Goal: Task Accomplishment & Management: Complete application form

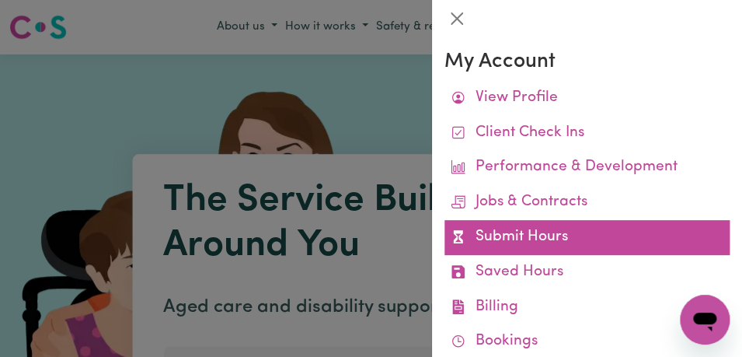
click at [584, 226] on link "Submit Hours" at bounding box center [587, 237] width 285 height 35
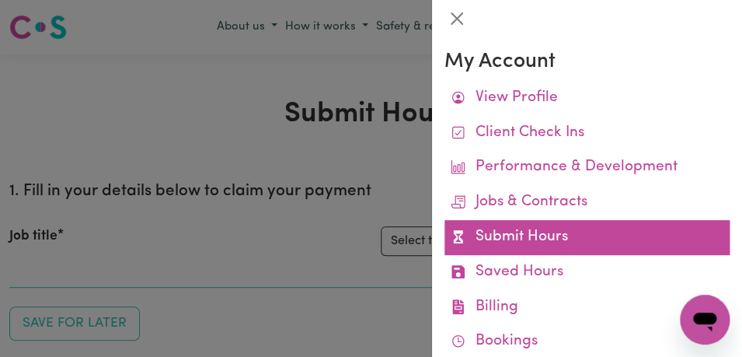
click at [583, 234] on link "Submit Hours" at bounding box center [587, 237] width 285 height 35
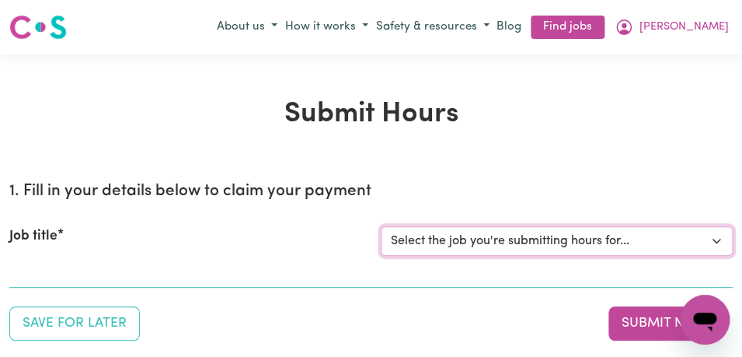
select select "11855"
click option "[[PERSON_NAME]] Support Worker Needed For Personal Care In the Morning- [PERSON…" at bounding box center [0, 0] width 0 height 0
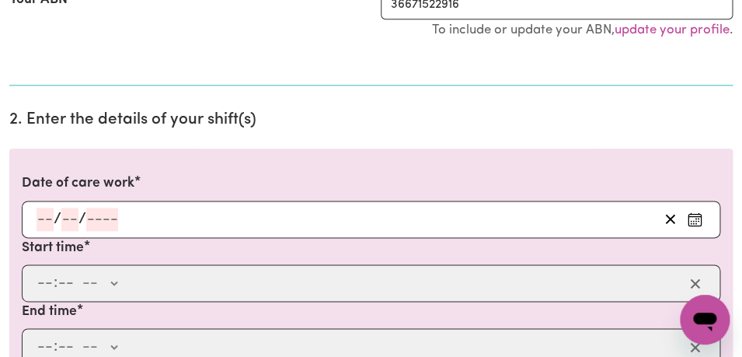
scroll to position [368, 0]
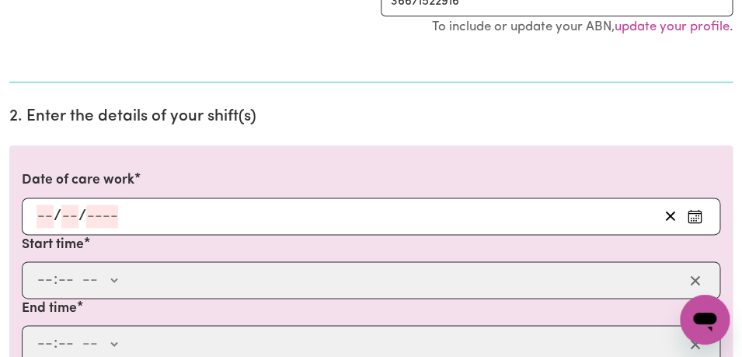
click at [694, 214] on icon "Enter the date of care work" at bounding box center [695, 216] width 16 height 16
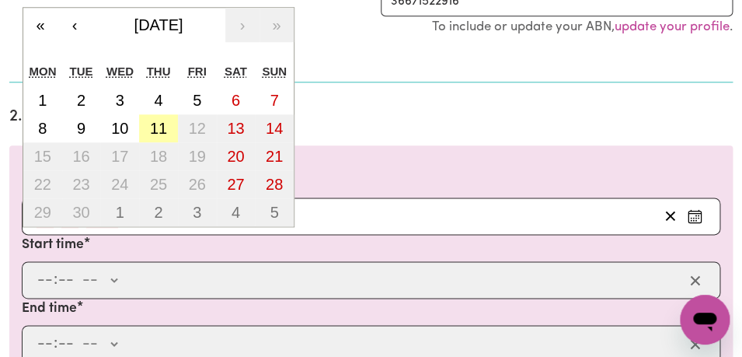
click at [162, 126] on abbr "11" at bounding box center [158, 128] width 17 height 17
type input "[DATE]"
type input "11"
type input "9"
type input "2025"
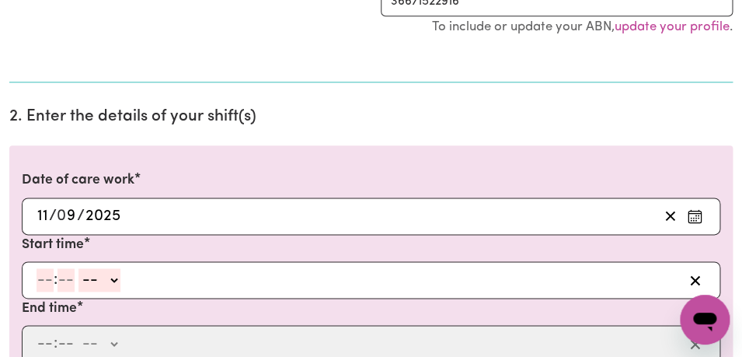
select select "am"
click option "AM" at bounding box center [0, 0] width 0 height 0
click at [47, 283] on input "number" at bounding box center [45, 279] width 17 height 23
type input "8"
type input "08:00"
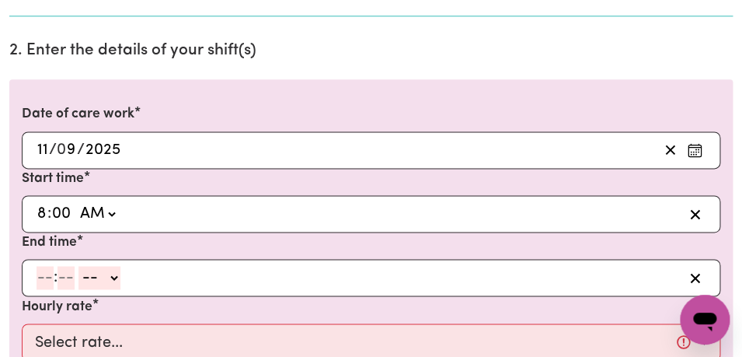
scroll to position [435, 0]
type input "00"
click at [47, 278] on input "number" at bounding box center [45, 276] width 17 height 23
type input "9"
type input "00"
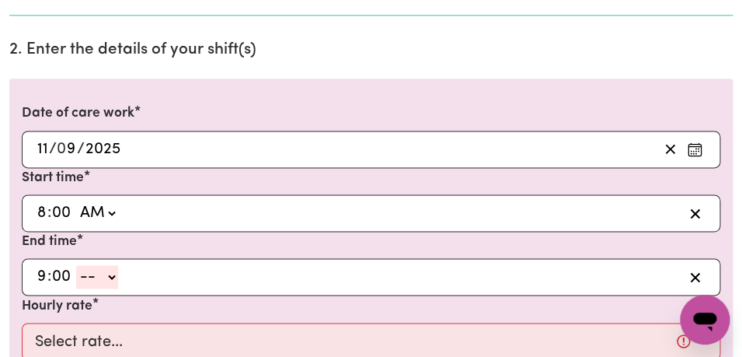
select select "am"
click option "AM" at bounding box center [0, 0] width 0 height 0
type input "09:00"
type input "0"
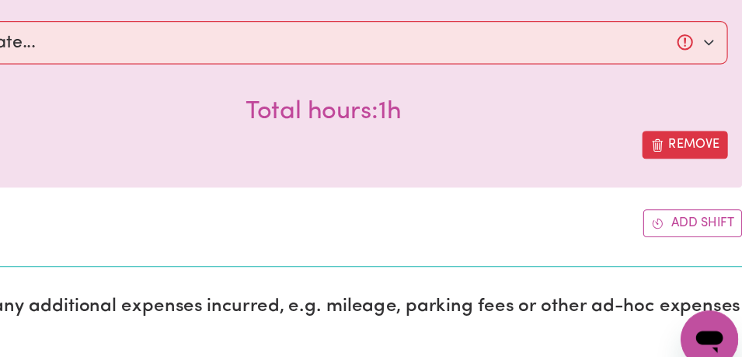
scroll to position [723, 0]
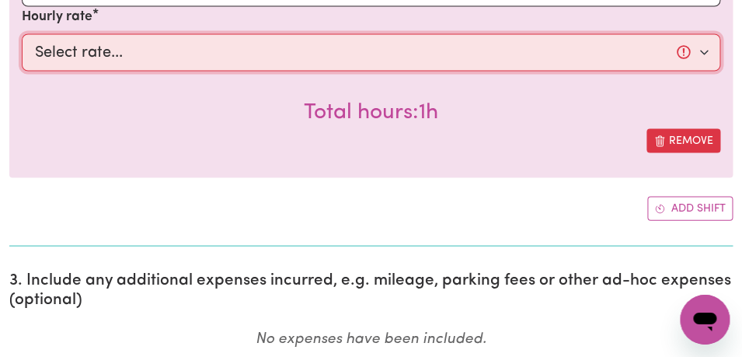
select select "44-Weekday"
click option "$44.00 (Weekday)" at bounding box center [0, 0] width 0 height 0
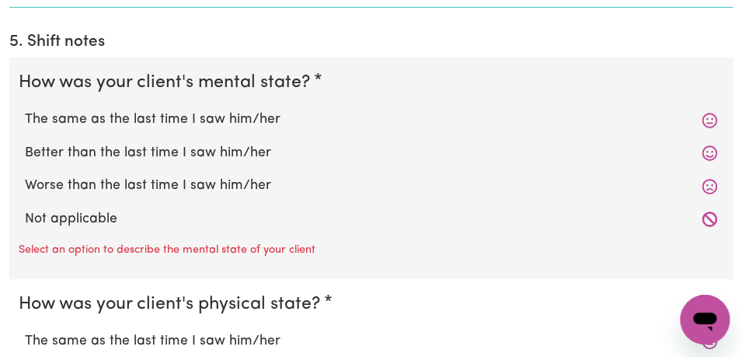
scroll to position [1357, 0]
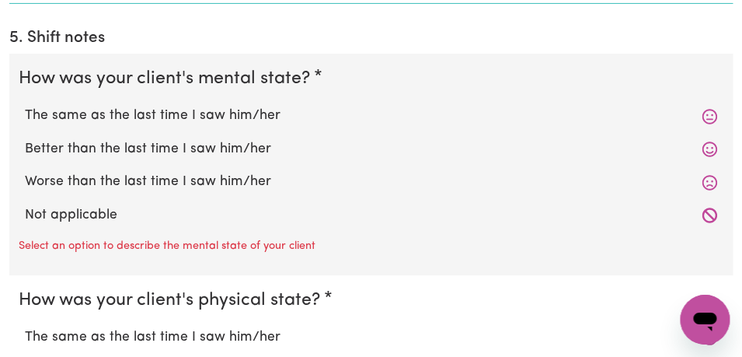
click at [269, 120] on label "The same as the last time I saw him/her" at bounding box center [371, 116] width 693 height 20
click at [25, 106] on input "The same as the last time I saw him/her" at bounding box center [24, 105] width 1 height 1
radio input "true"
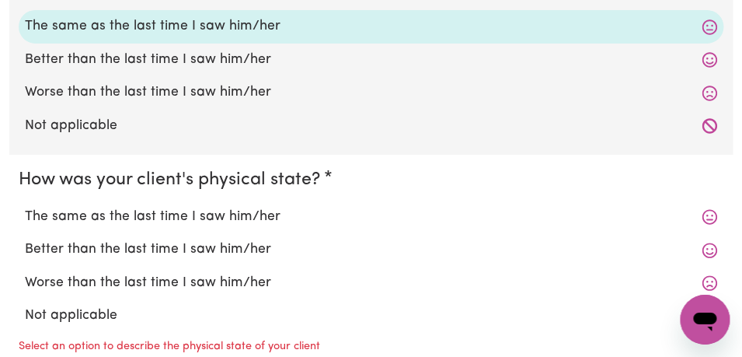
scroll to position [1451, 0]
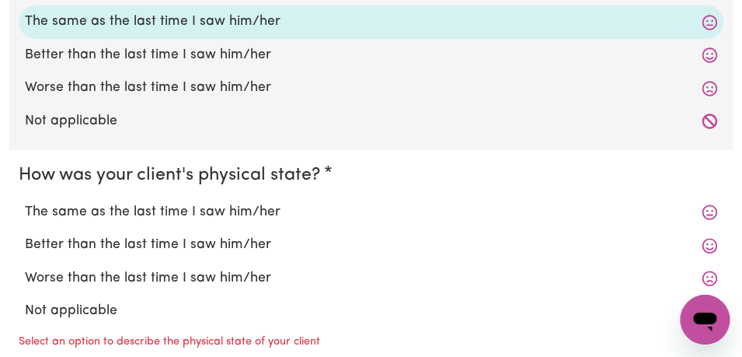
click at [239, 215] on label "The same as the last time I saw him/her" at bounding box center [371, 212] width 693 height 20
click at [25, 202] on input "The same as the last time I saw him/her" at bounding box center [24, 201] width 1 height 1
radio input "true"
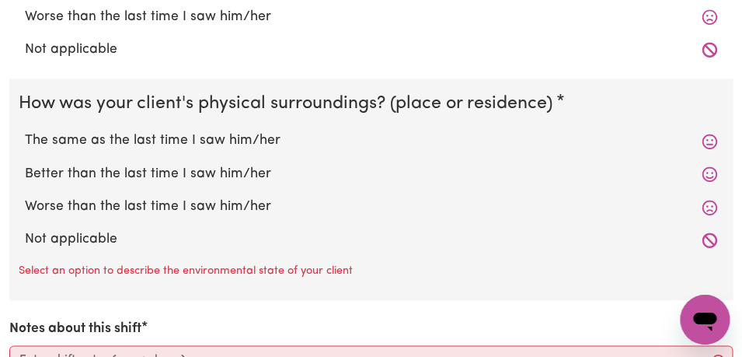
scroll to position [1745, 0]
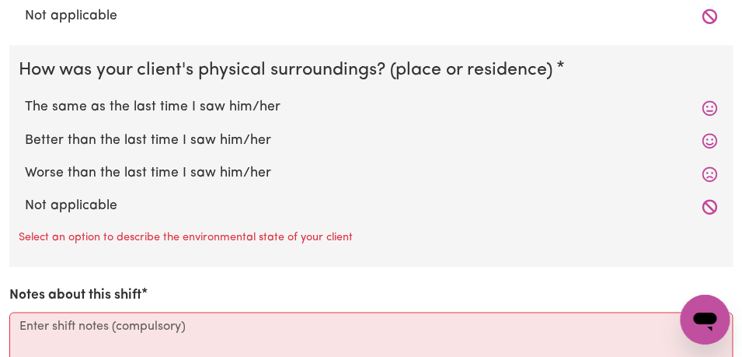
click at [237, 103] on label "The same as the last time I saw him/her" at bounding box center [371, 107] width 693 height 20
click at [25, 97] on input "The same as the last time I saw him/her" at bounding box center [24, 96] width 1 height 1
radio input "true"
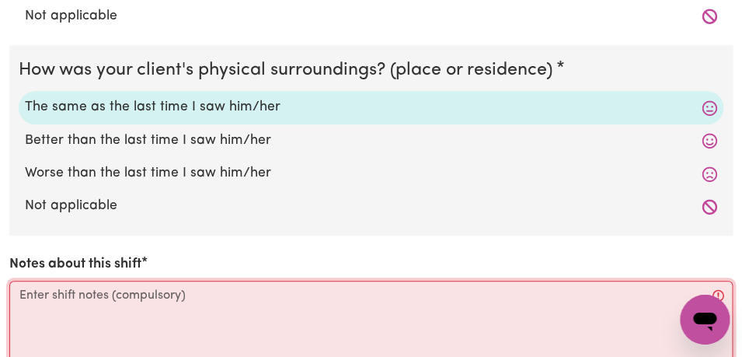
click at [124, 306] on textarea "Notes about this shift" at bounding box center [371, 339] width 724 height 117
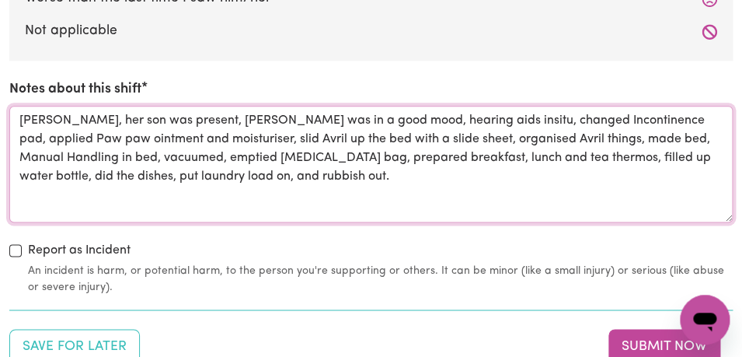
scroll to position [1958, 0]
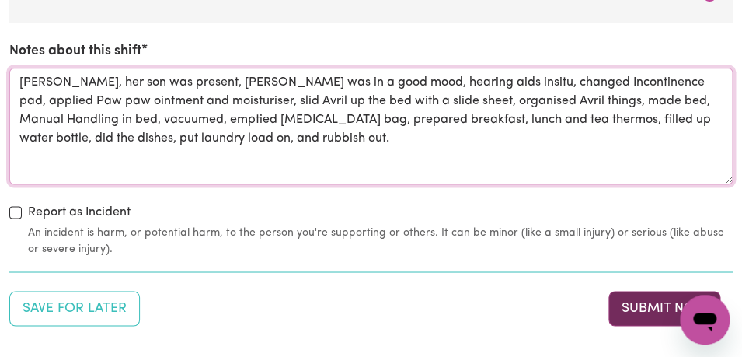
type textarea "[PERSON_NAME], her son was present, [PERSON_NAME] was in a good mood, hearing a…"
click at [635, 312] on button "Submit Now" at bounding box center [665, 308] width 112 height 34
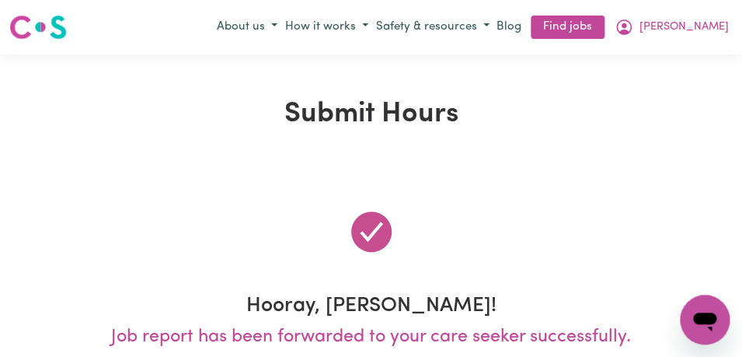
scroll to position [0, 0]
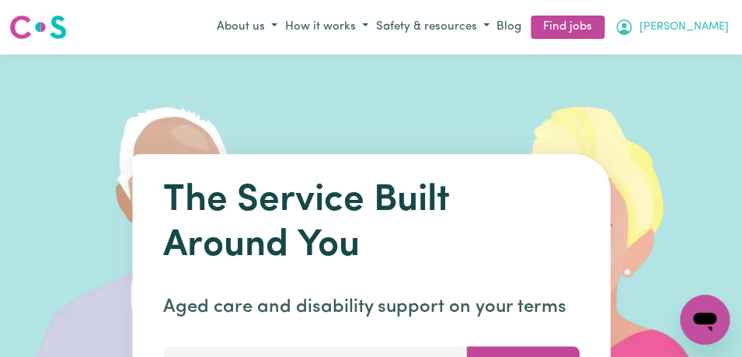
click at [634, 24] on icon "My Account" at bounding box center [624, 27] width 19 height 19
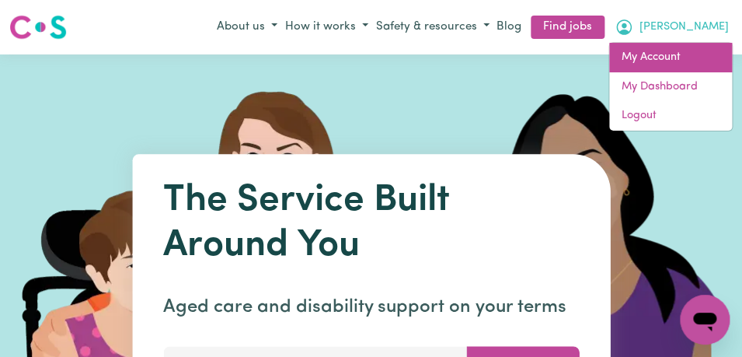
click at [677, 61] on link "My Account" at bounding box center [671, 58] width 123 height 30
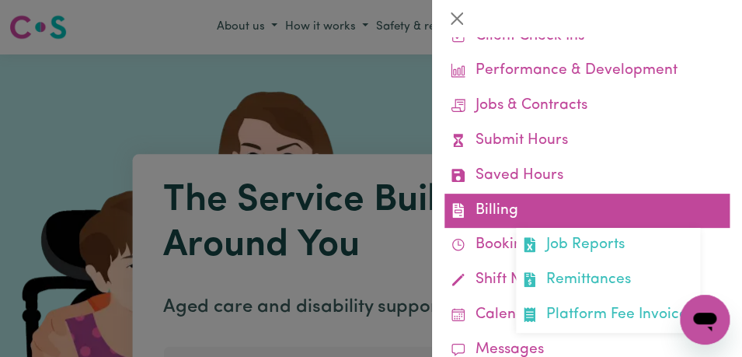
scroll to position [105, 0]
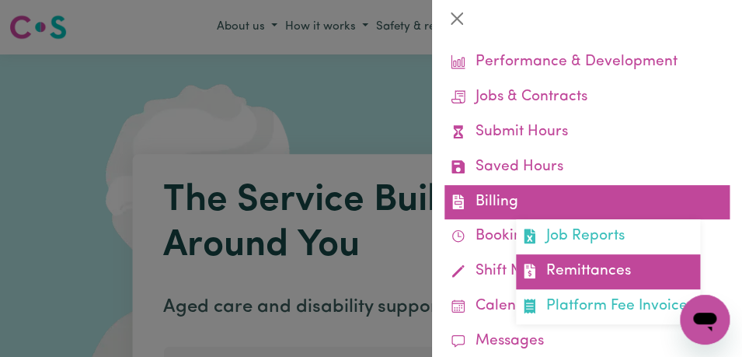
click at [575, 271] on link "Remittances" at bounding box center [608, 271] width 184 height 35
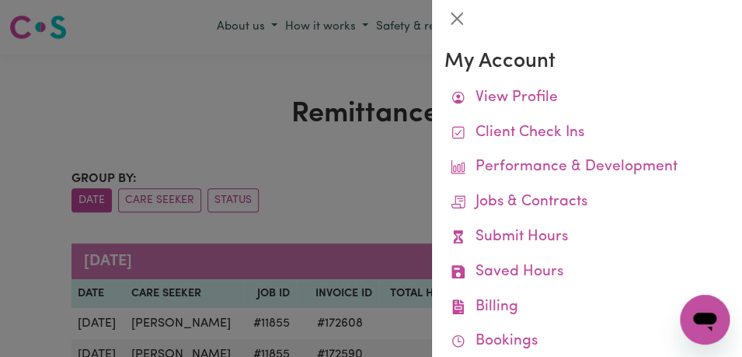
click at [192, 40] on div at bounding box center [371, 178] width 742 height 357
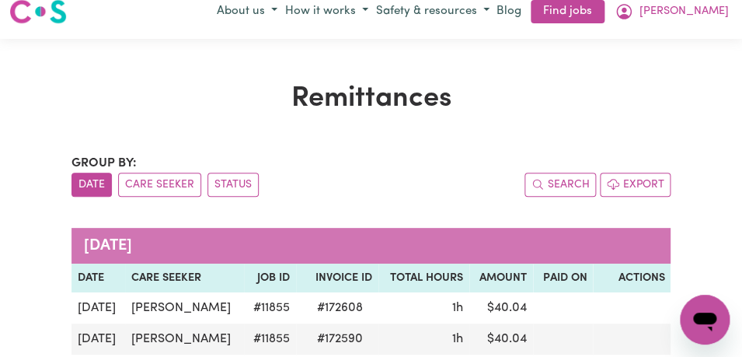
scroll to position [25, 0]
